Goal: Contribute content: Add original content to the website for others to see

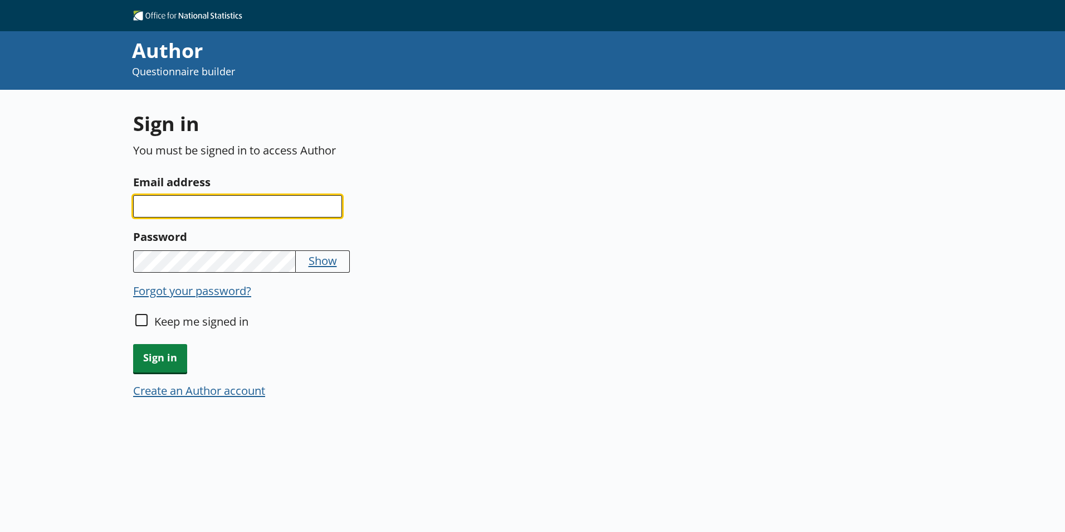
click at [179, 209] on input "Email address" at bounding box center [237, 206] width 209 height 22
type input "[PERSON_NAME][EMAIL_ADDRESS][DOMAIN_NAME]"
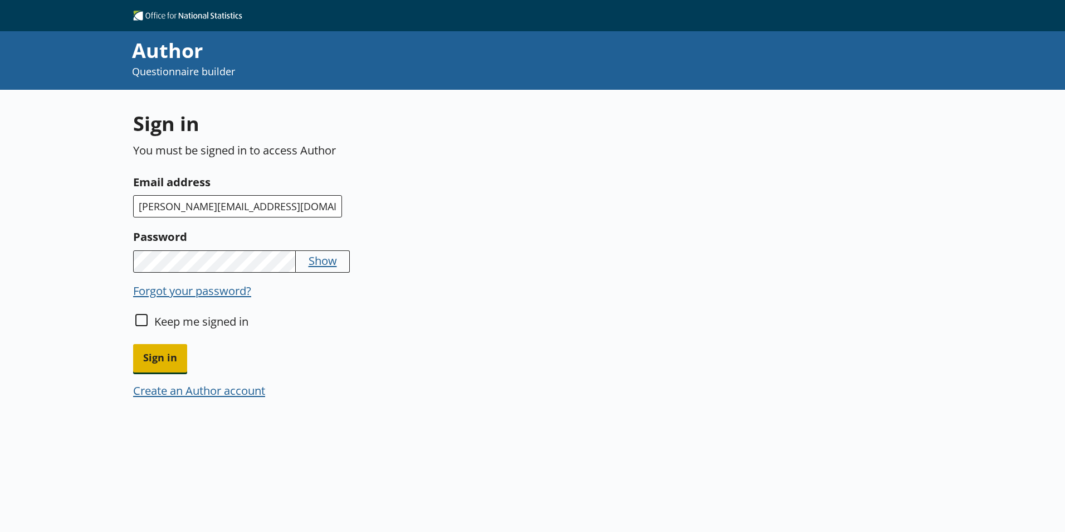
click at [169, 361] on span "Sign in" at bounding box center [160, 358] width 54 height 28
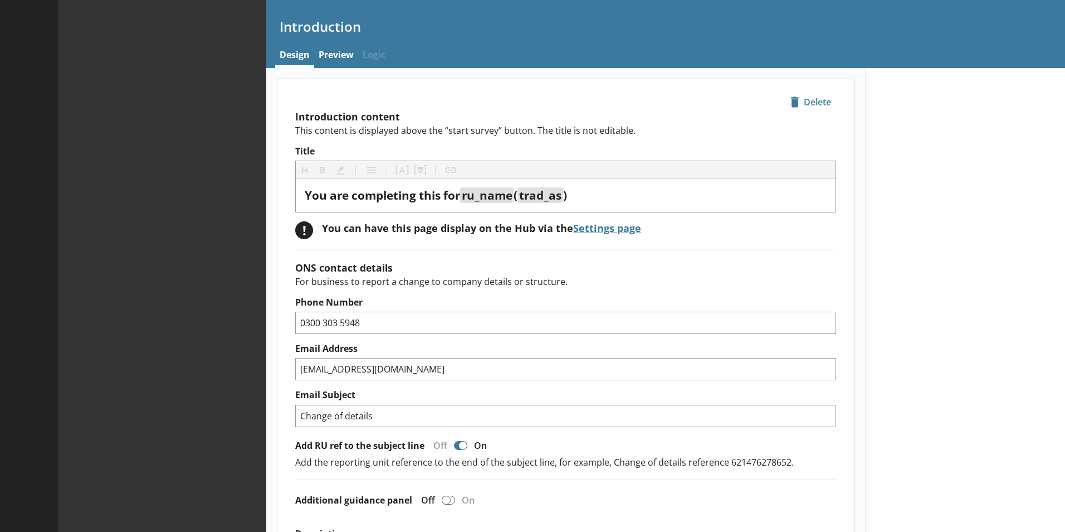
type textarea "x"
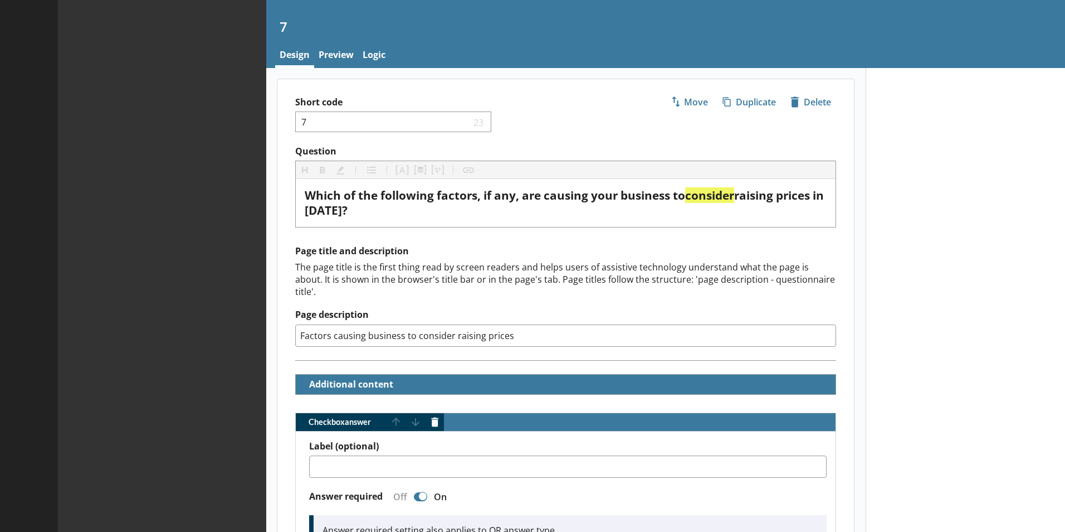
type textarea "x"
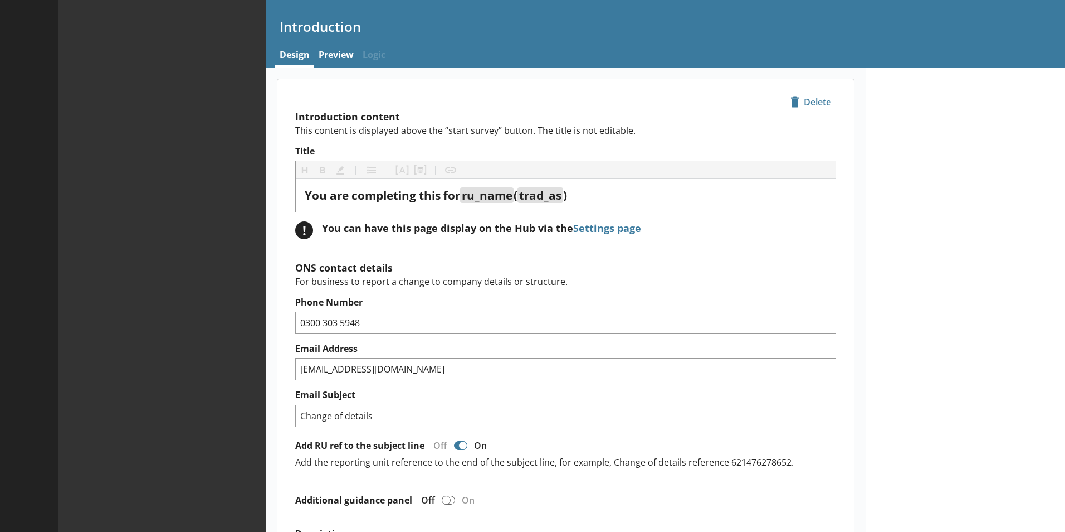
type textarea "x"
